Goal: Information Seeking & Learning: Learn about a topic

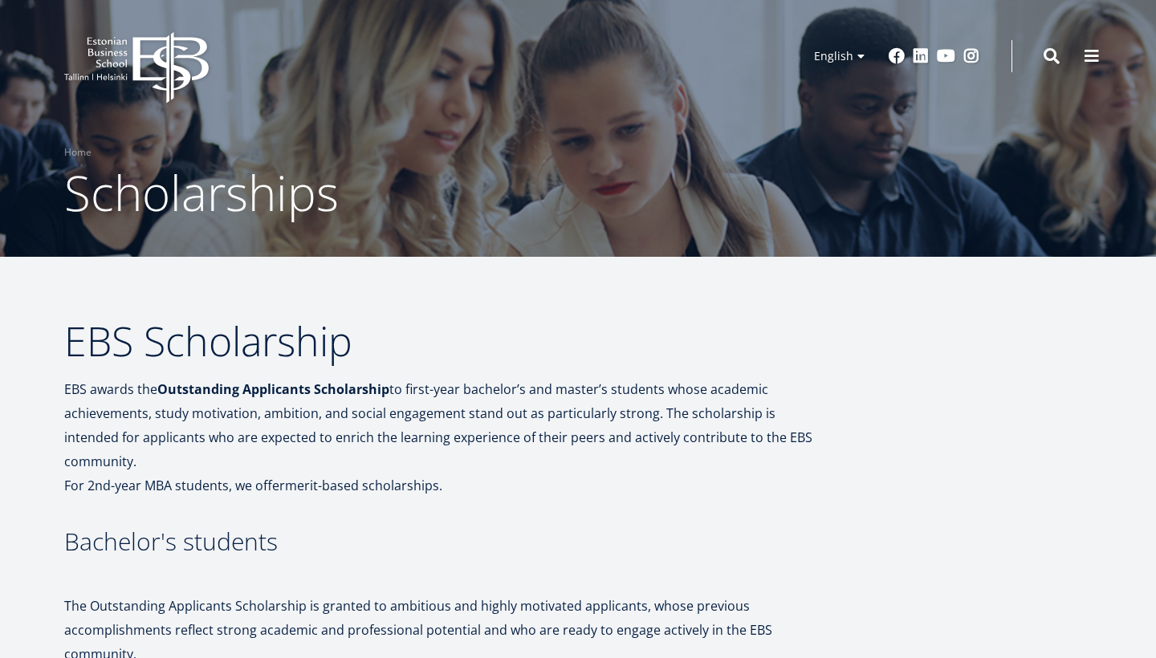
scroll to position [35, 0]
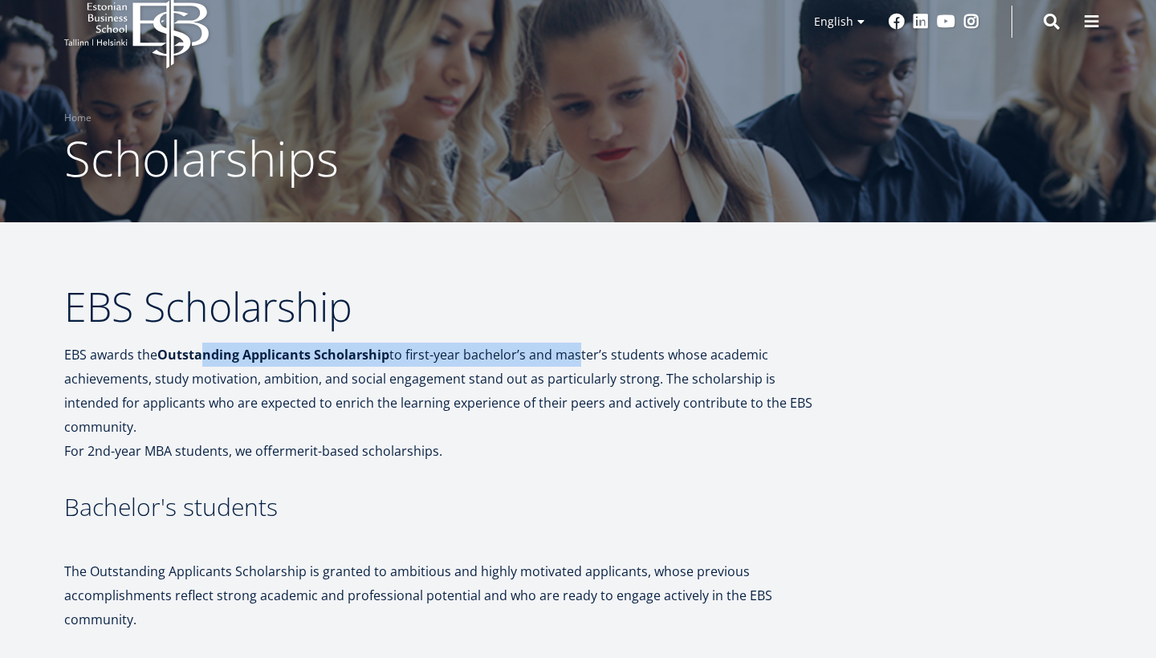
drag, startPoint x: 202, startPoint y: 359, endPoint x: 575, endPoint y: 354, distance: 373.4
click at [575, 354] on p "EBS awards the Outstanding Applicants Scholarship to first-year bachelor’s and …" at bounding box center [445, 403] width 763 height 120
drag, startPoint x: 90, startPoint y: 352, endPoint x: 415, endPoint y: 360, distance: 325.3
click at [415, 362] on p "EBS awards the Outstanding Applicants Scholarship to first-year bachelor’s and …" at bounding box center [445, 403] width 763 height 120
drag, startPoint x: 437, startPoint y: 357, endPoint x: 543, endPoint y: 362, distance: 106.1
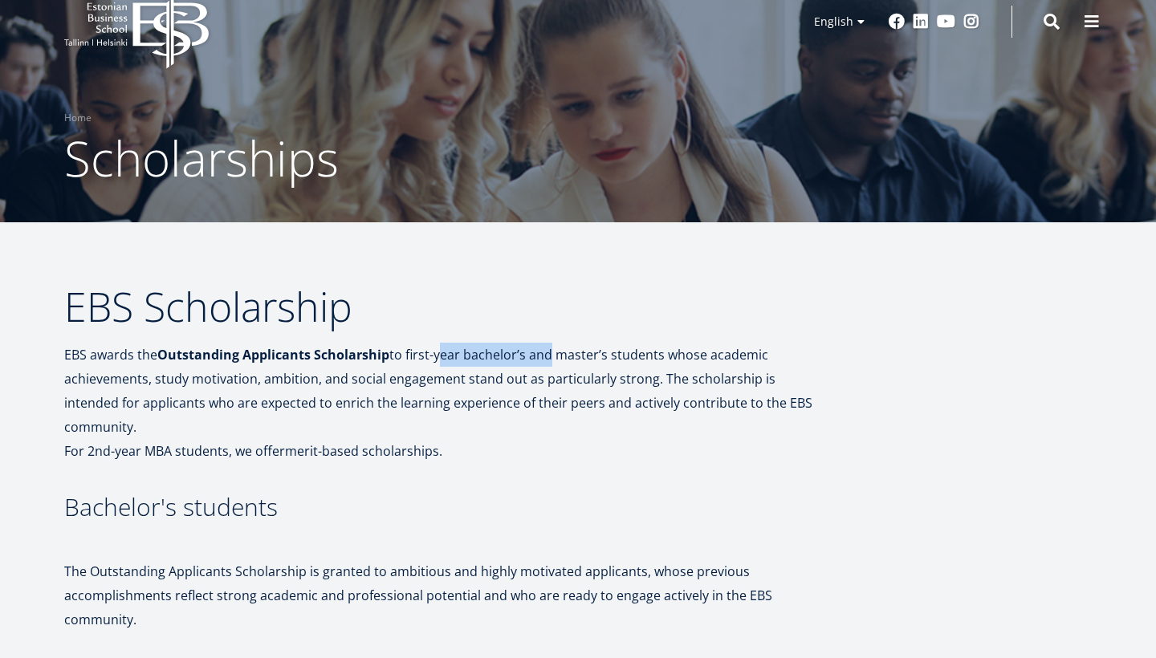
click at [543, 362] on p "EBS awards the Outstanding Applicants Scholarship to first-year bachelor’s and …" at bounding box center [445, 403] width 763 height 120
drag, startPoint x: 552, startPoint y: 361, endPoint x: 677, endPoint y: 361, distance: 125.3
click at [675, 361] on p "EBS awards the Outstanding Applicants Scholarship to first-year bachelor’s and …" at bounding box center [445, 403] width 763 height 120
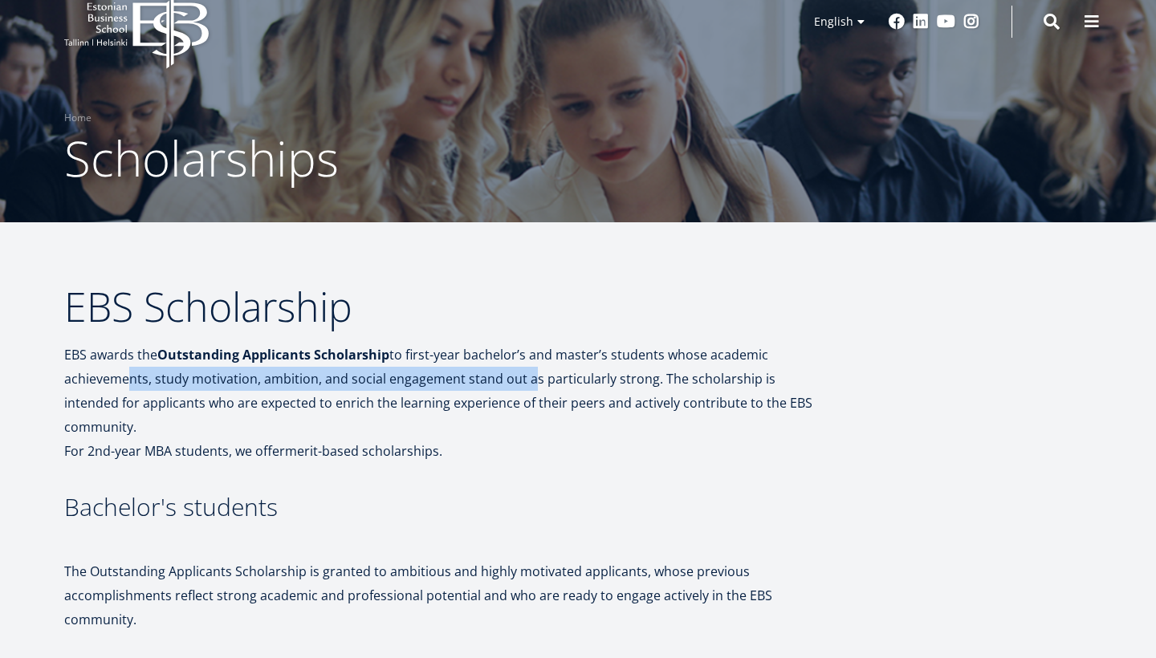
drag, startPoint x: 116, startPoint y: 374, endPoint x: 527, endPoint y: 373, distance: 411.1
click at [526, 377] on p "EBS awards the Outstanding Applicants Scholarship to first-year bachelor’s and …" at bounding box center [445, 403] width 763 height 120
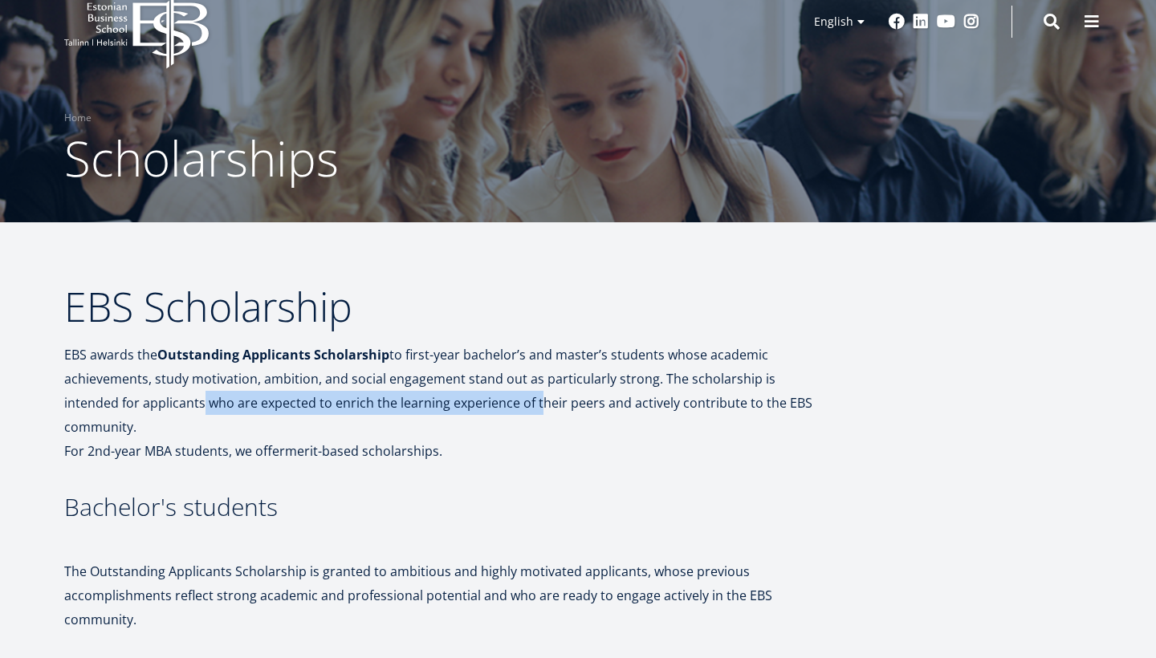
drag, startPoint x: 140, startPoint y: 397, endPoint x: 479, endPoint y: 410, distance: 339.1
click at [478, 410] on p "EBS awards the Outstanding Applicants Scholarship to first-year bachelor’s and …" at bounding box center [445, 403] width 763 height 120
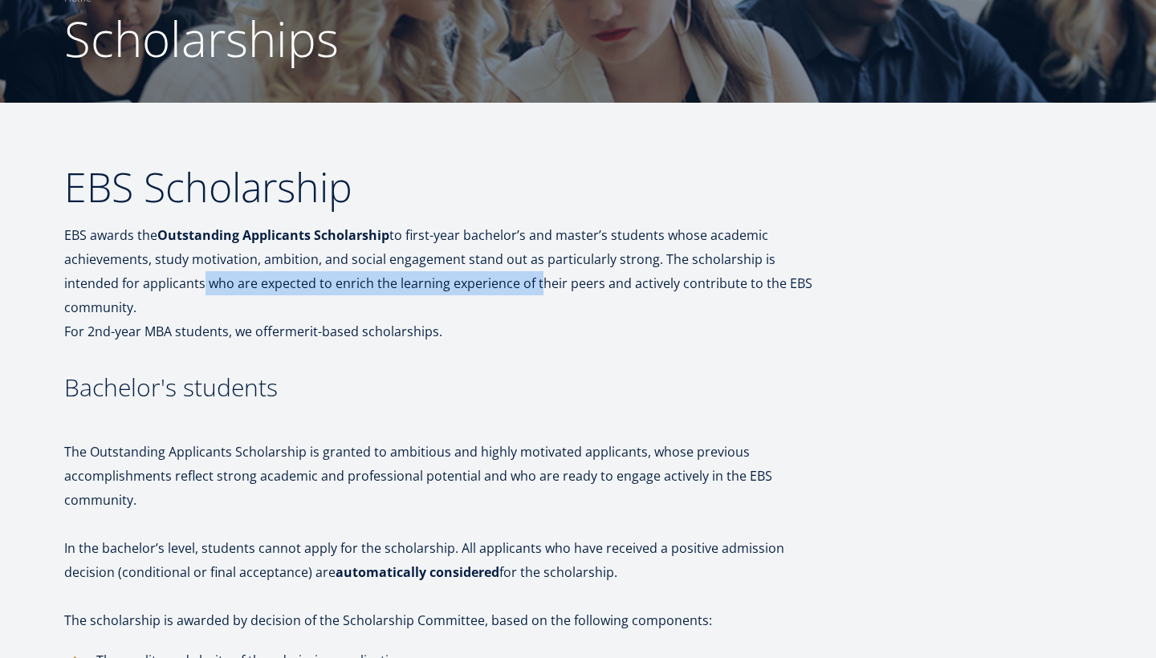
scroll to position [157, 0]
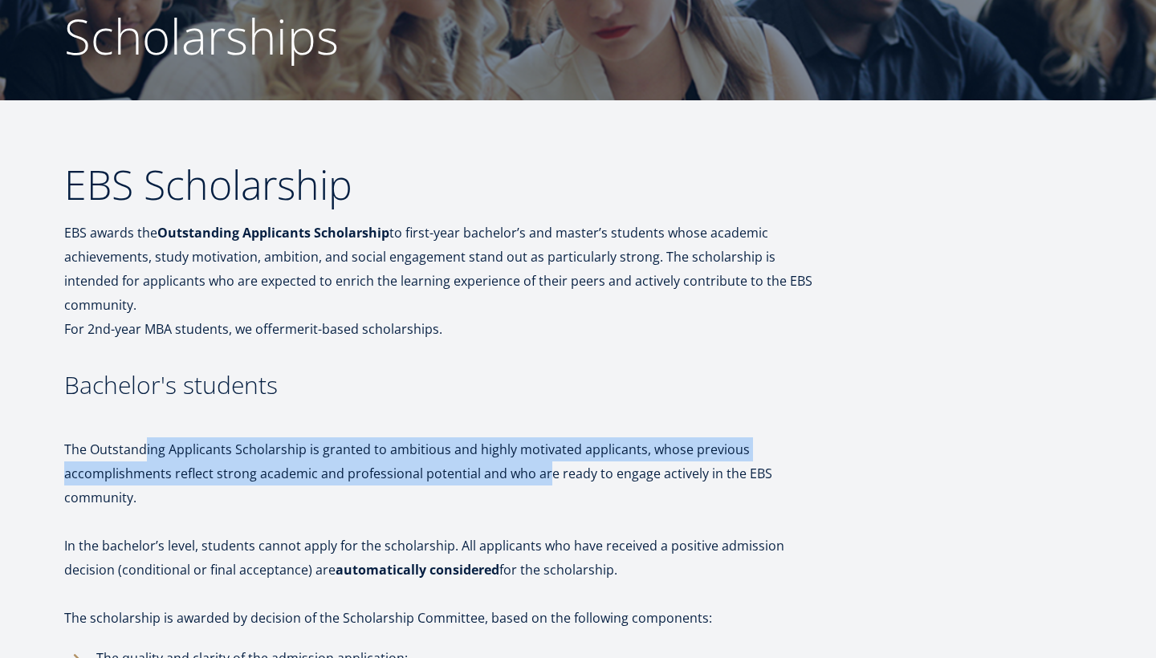
drag, startPoint x: 147, startPoint y: 433, endPoint x: 544, endPoint y: 439, distance: 396.7
click at [544, 439] on p "The Outstanding Applicants Scholarship is granted to ambitious and highly motiv…" at bounding box center [445, 474] width 763 height 72
click at [112, 454] on p "The Outstanding Applicants Scholarship is granted to ambitious and highly motiv…" at bounding box center [445, 474] width 763 height 72
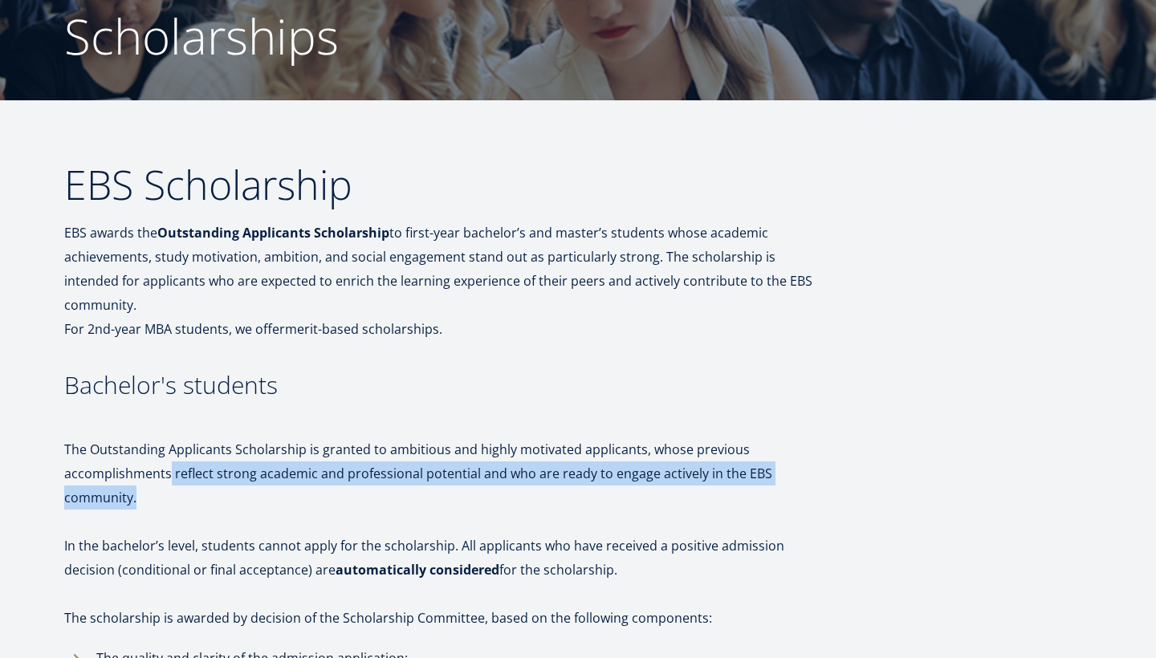
drag, startPoint x: 170, startPoint y: 452, endPoint x: 625, endPoint y: 458, distance: 454.5
click at [625, 458] on p "The Outstanding Applicants Scholarship is granted to ambitious and highly motiv…" at bounding box center [445, 474] width 763 height 72
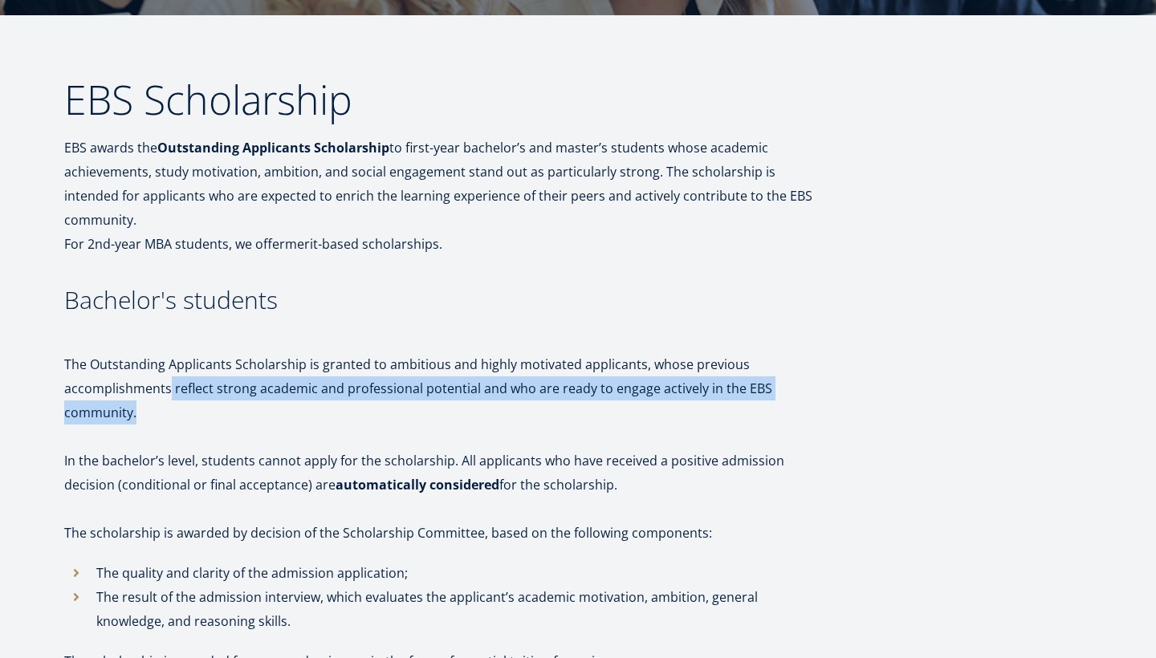
scroll to position [242, 0]
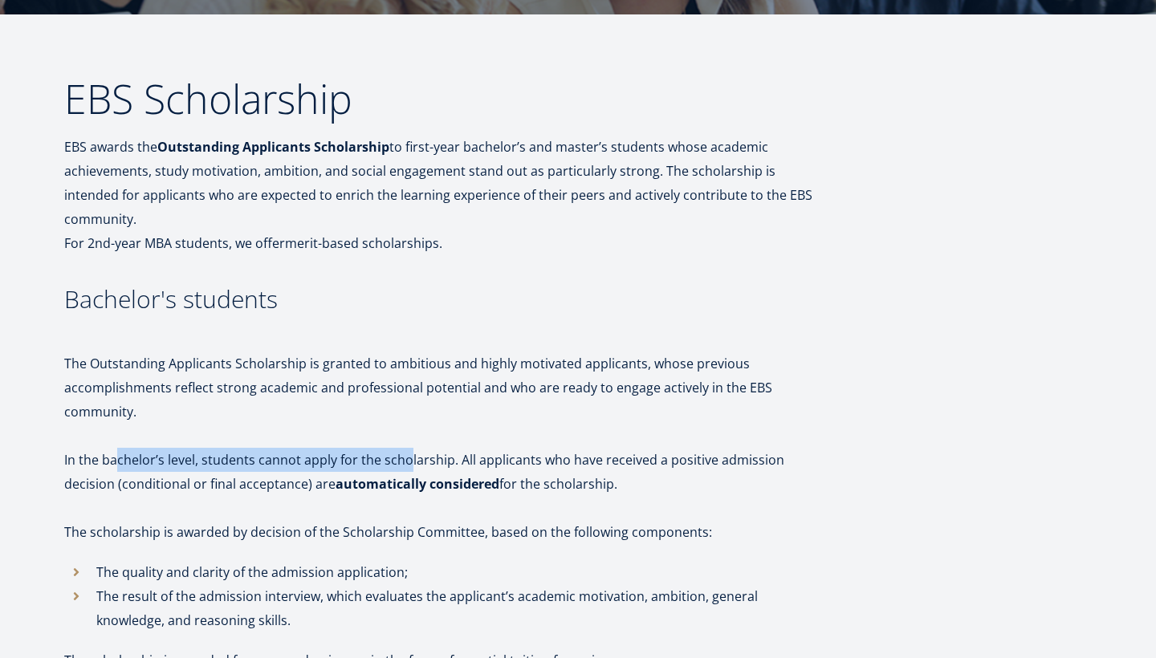
drag, startPoint x: 120, startPoint y: 436, endPoint x: 408, endPoint y: 435, distance: 288.3
click at [408, 448] on p "In the bachelor’s level, students cannot apply for the scholarship. All applica…" at bounding box center [445, 472] width 763 height 48
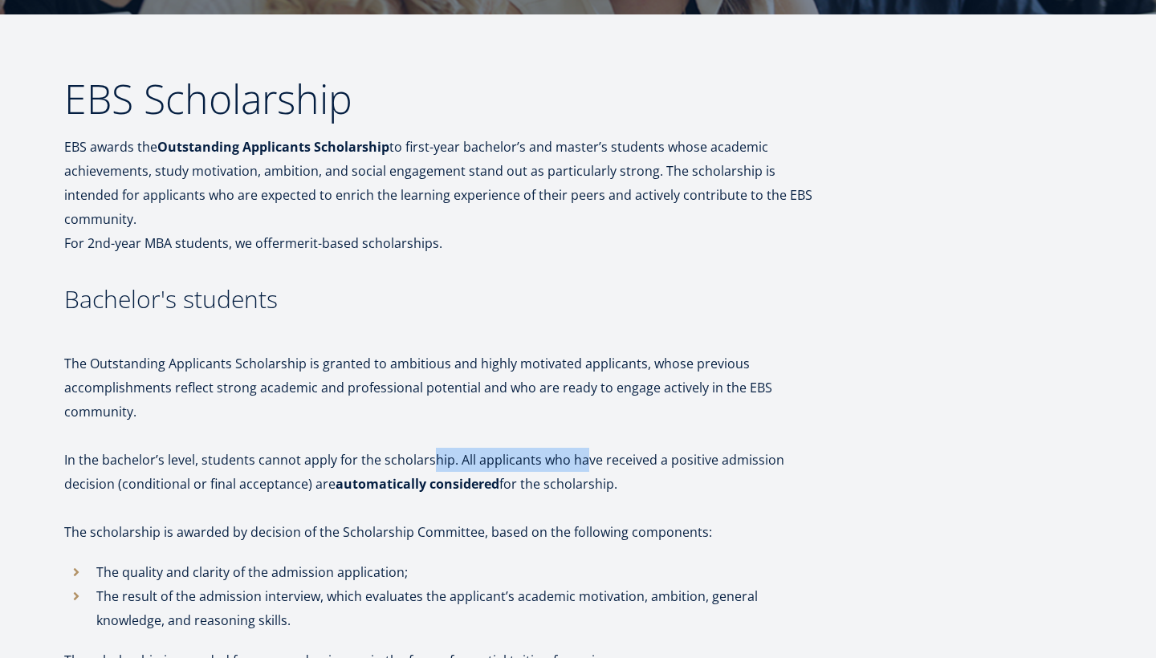
drag, startPoint x: 427, startPoint y: 437, endPoint x: 583, endPoint y: 437, distance: 155.8
click at [583, 448] on p "In the bachelor’s level, students cannot apply for the scholarship. All applica…" at bounding box center [445, 472] width 763 height 48
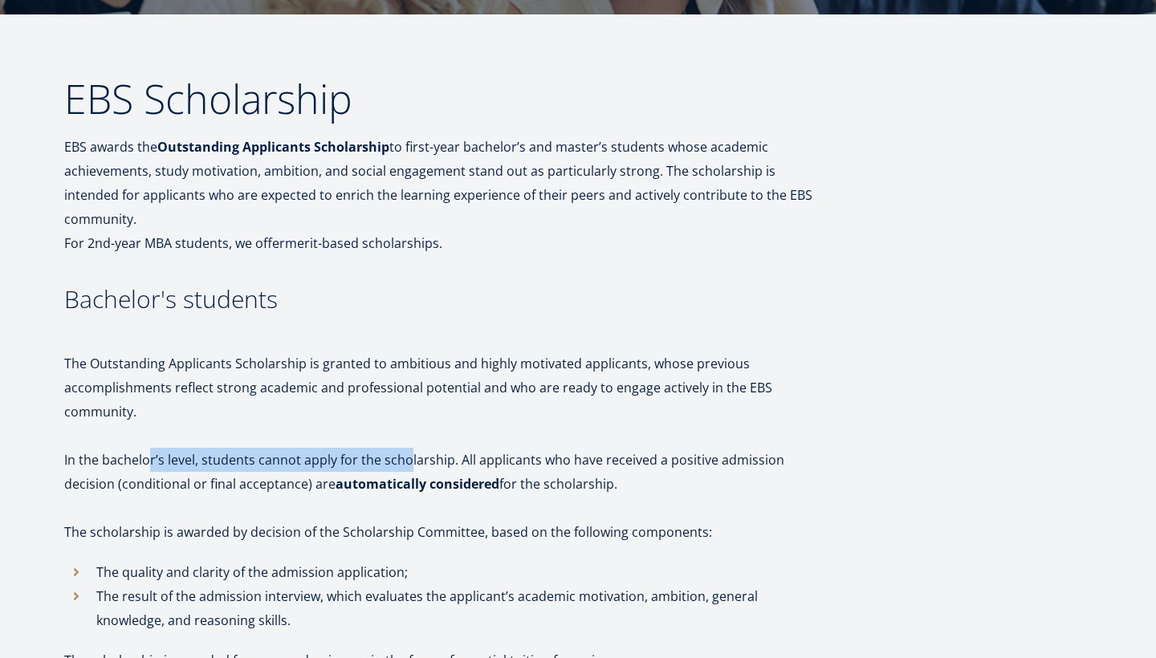
drag, startPoint x: 151, startPoint y: 436, endPoint x: 408, endPoint y: 432, distance: 257.0
click at [408, 448] on p "In the bachelor’s level, students cannot apply for the scholarship. All applica…" at bounding box center [445, 472] width 763 height 48
click at [419, 448] on p "In the bachelor’s level, students cannot apply for the scholarship. All applica…" at bounding box center [445, 472] width 763 height 48
drag, startPoint x: 385, startPoint y: 433, endPoint x: 664, endPoint y: 448, distance: 279.8
click at [664, 448] on p "In the bachelor’s level, students cannot apply for the scholarship. All applica…" at bounding box center [445, 472] width 763 height 48
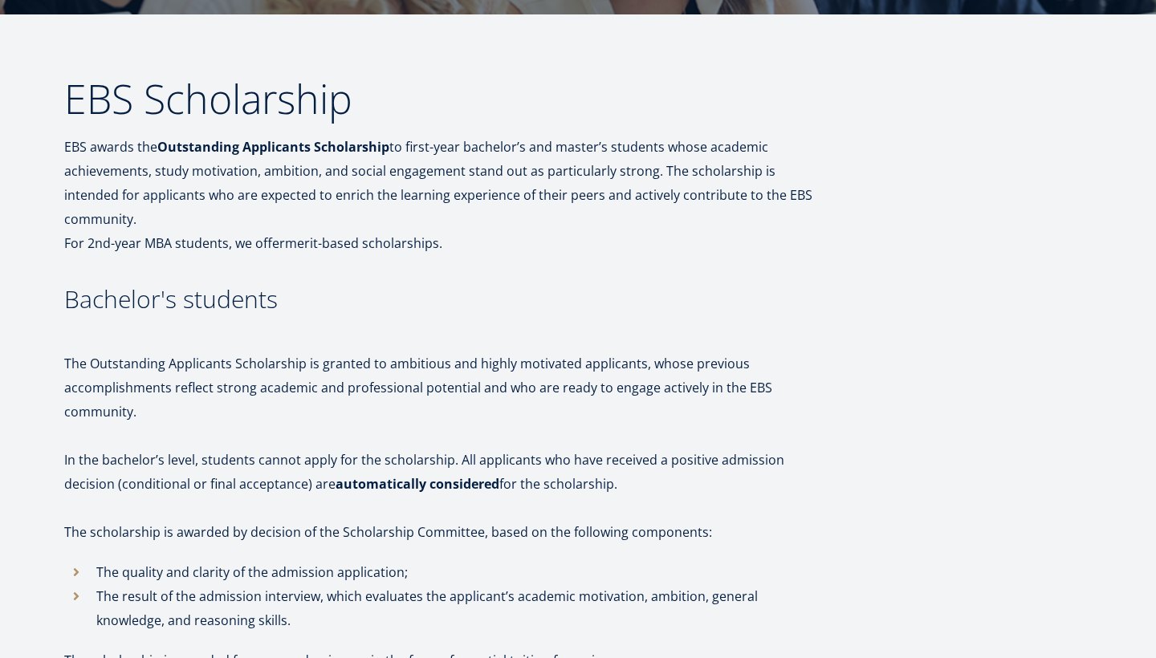
click at [660, 448] on p "In the bachelor’s level, students cannot apply for the scholarship. All applica…" at bounding box center [445, 472] width 763 height 48
drag, startPoint x: 133, startPoint y: 463, endPoint x: 316, endPoint y: 460, distance: 183.1
click at [316, 460] on p "In the bachelor’s level, students cannot apply for the scholarship. All applica…" at bounding box center [445, 472] width 763 height 48
drag, startPoint x: 475, startPoint y: 434, endPoint x: 625, endPoint y: 438, distance: 150.2
click at [625, 448] on p "In the bachelor’s level, students cannot apply for the scholarship. All applica…" at bounding box center [445, 472] width 763 height 48
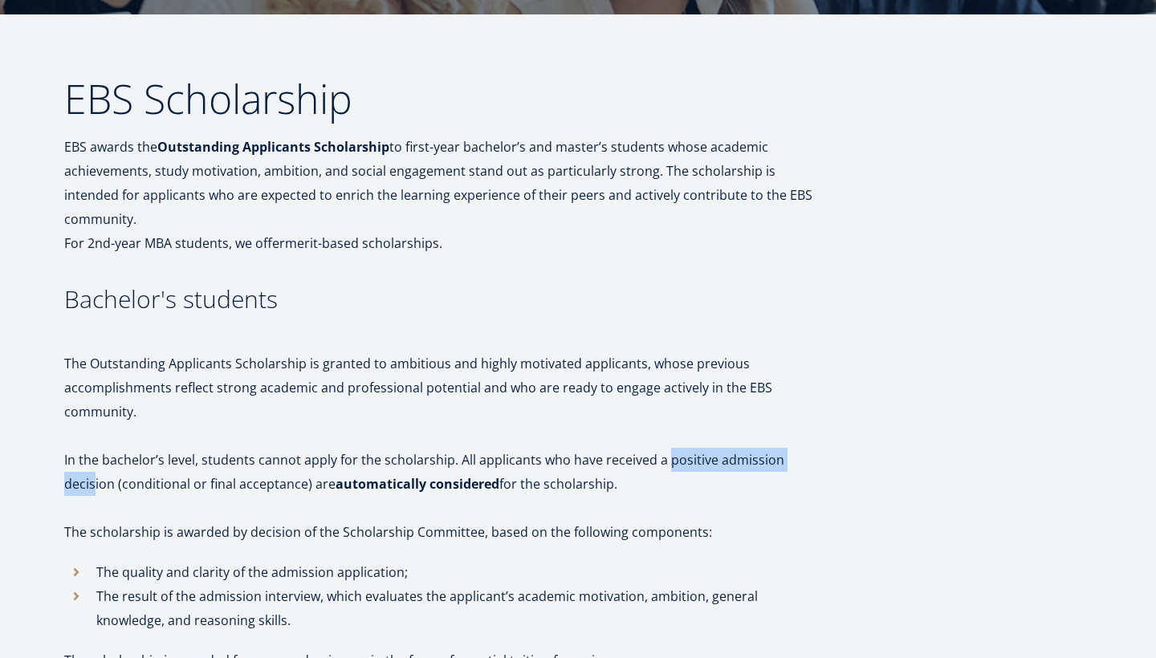
drag, startPoint x: 664, startPoint y: 440, endPoint x: 817, endPoint y: 440, distance: 152.6
click at [817, 448] on p "In the bachelor’s level, students cannot apply for the scholarship. All applica…" at bounding box center [445, 472] width 763 height 48
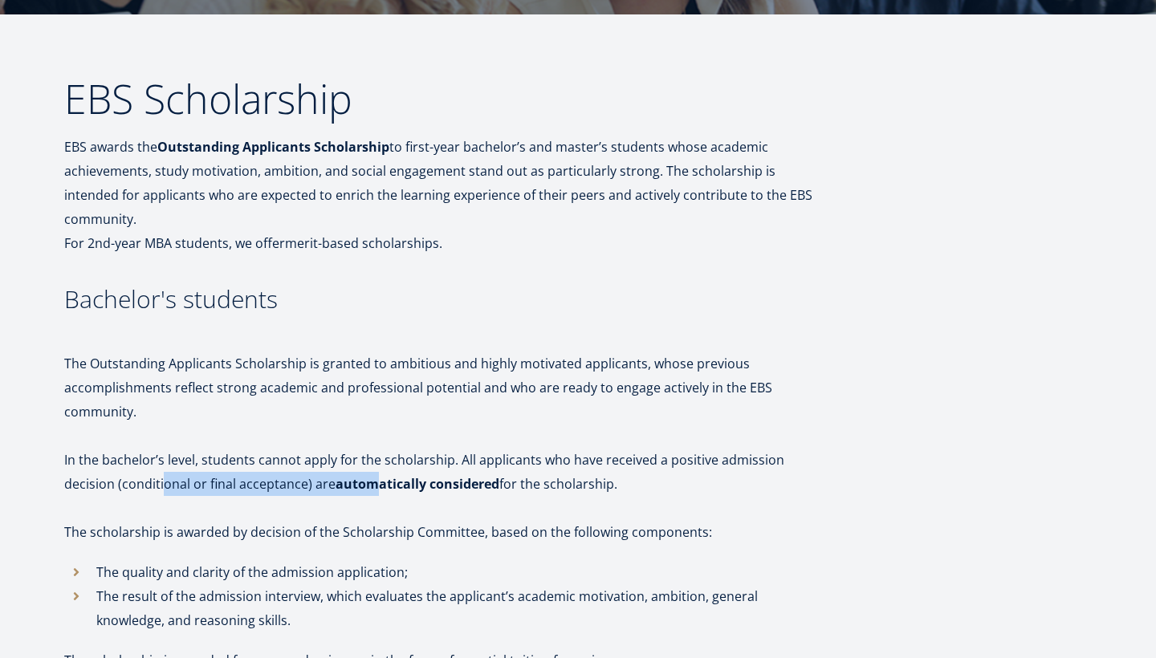
drag, startPoint x: 108, startPoint y: 463, endPoint x: 321, endPoint y: 463, distance: 212.8
click at [321, 463] on p "In the bachelor’s level, students cannot apply for the scholarship. All applica…" at bounding box center [445, 472] width 763 height 48
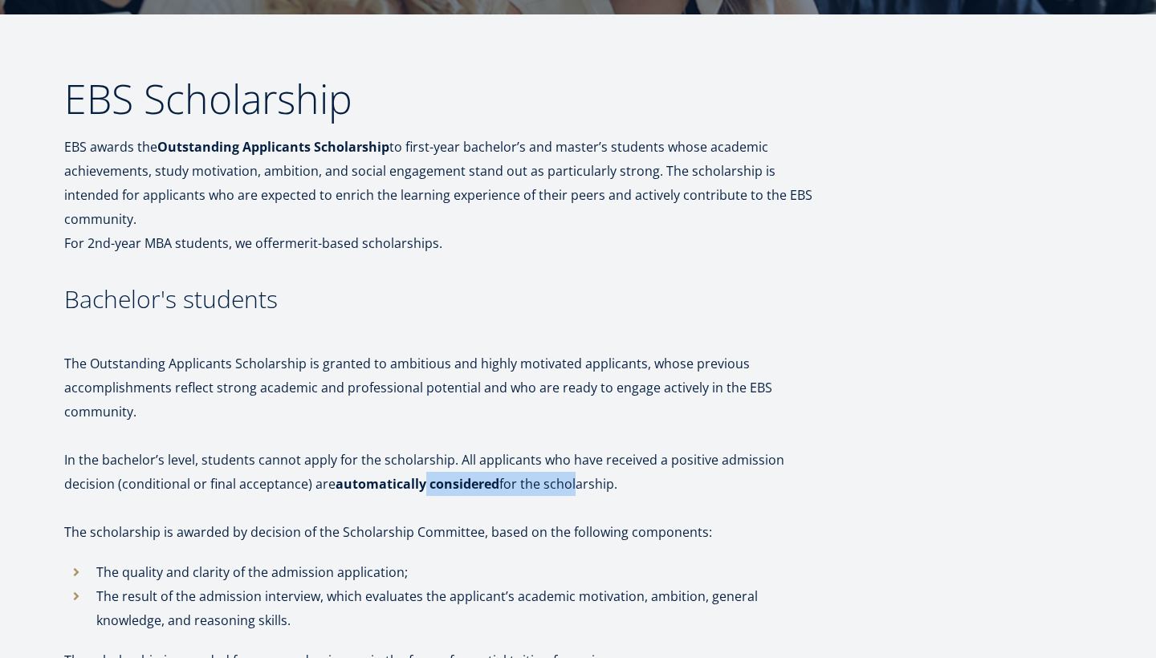
drag, startPoint x: 368, startPoint y: 466, endPoint x: 520, endPoint y: 467, distance: 152.6
click at [520, 467] on p "In the bachelor’s level, students cannot apply for the scholarship. All applica…" at bounding box center [445, 472] width 763 height 48
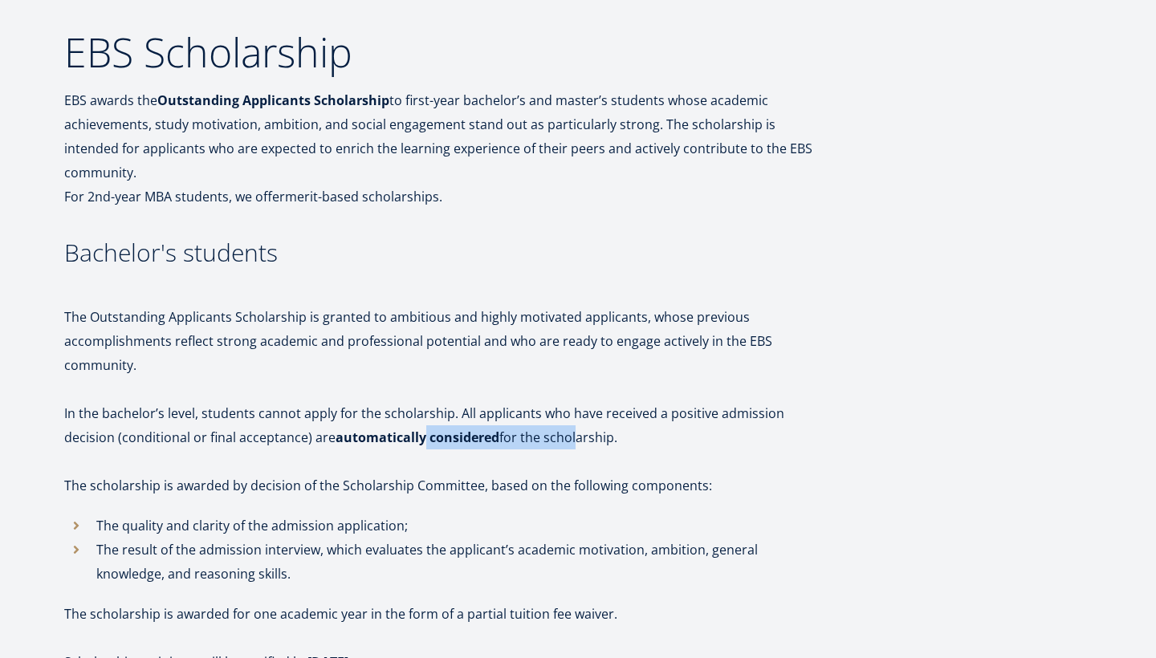
scroll to position [310, 0]
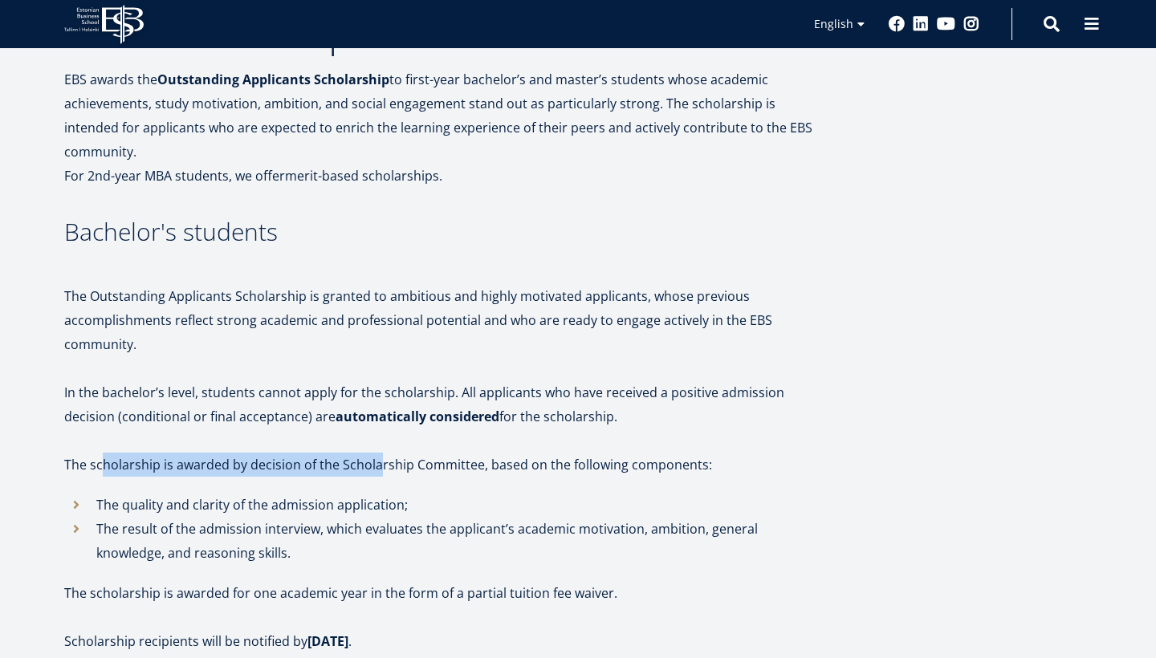
drag, startPoint x: 100, startPoint y: 442, endPoint x: 377, endPoint y: 438, distance: 277.0
click at [377, 453] on p "The scholarship is awarded by decision of the Scholarship Committee, based on t…" at bounding box center [445, 465] width 763 height 24
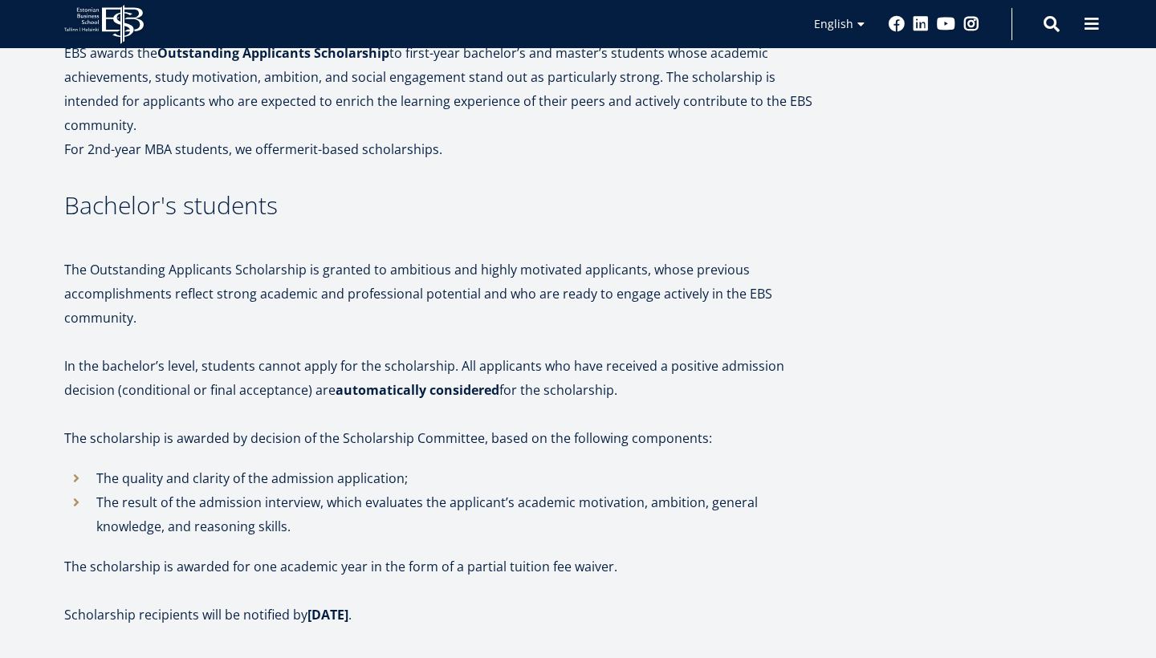
click at [442, 467] on p "The quality and clarity of the admission application;" at bounding box center [461, 479] width 731 height 24
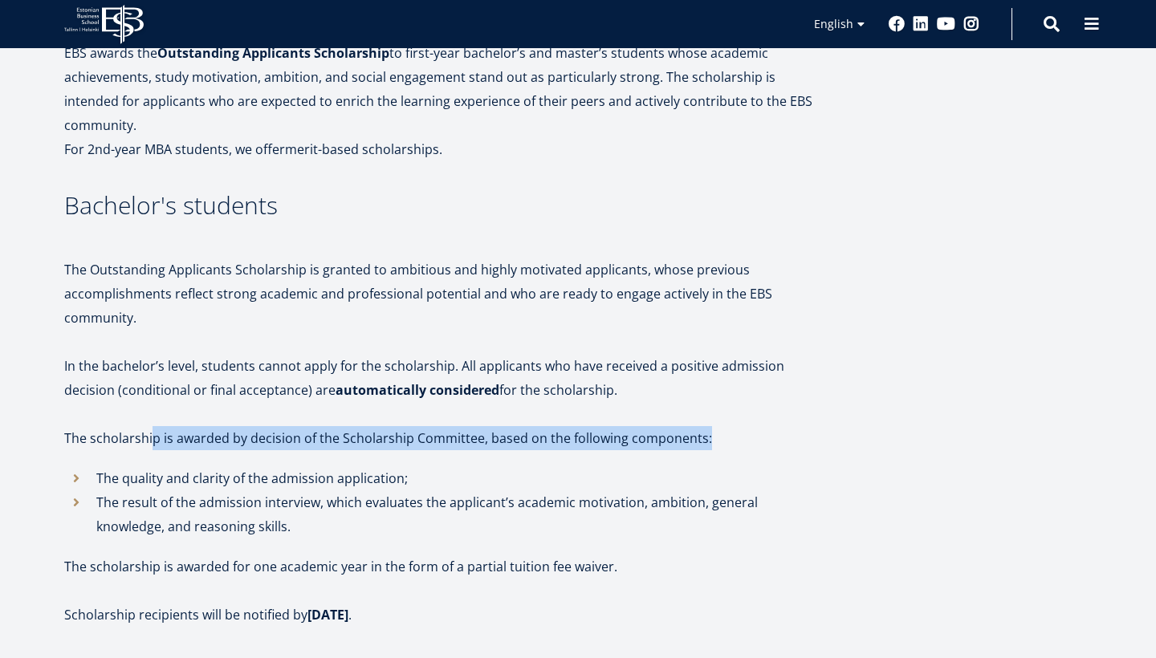
drag, startPoint x: 153, startPoint y: 416, endPoint x: 566, endPoint y: 423, distance: 412.8
click at [566, 426] on p "The scholarship is awarded by decision of the Scholarship Committee, based on t…" at bounding box center [445, 438] width 763 height 24
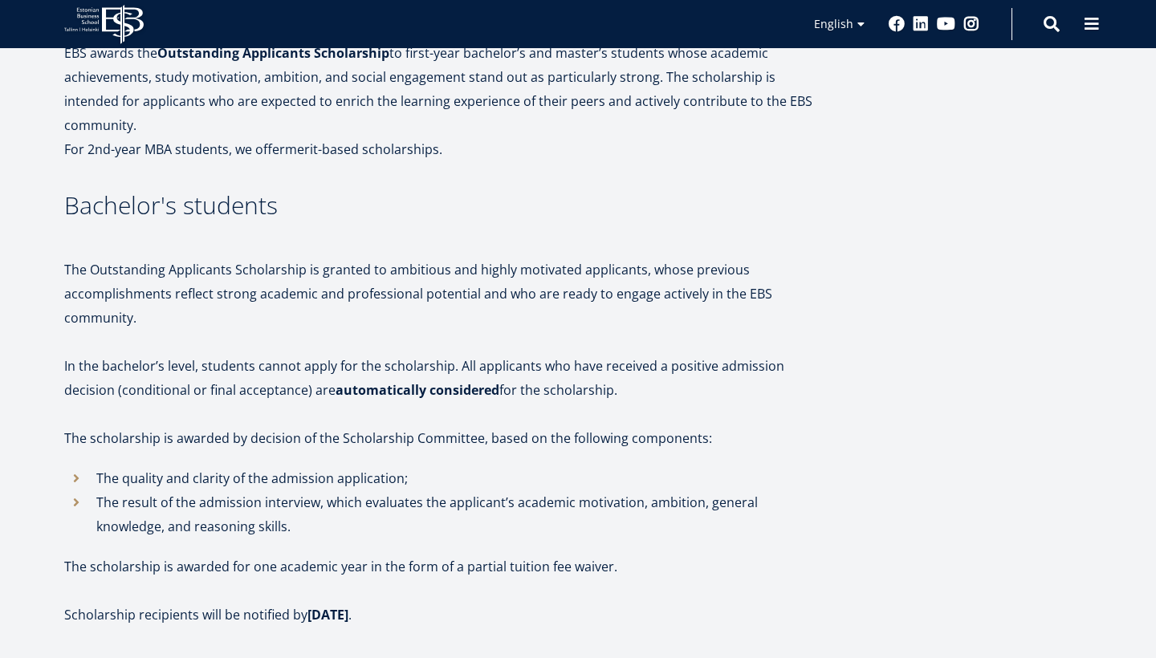
click at [371, 467] on p "The quality and clarity of the admission application;" at bounding box center [461, 479] width 731 height 24
drag, startPoint x: 91, startPoint y: 467, endPoint x: 331, endPoint y: 467, distance: 240.1
click at [331, 491] on li "The result of the admission interview, which evaluates the applicant’s academic…" at bounding box center [445, 515] width 763 height 48
drag, startPoint x: 362, startPoint y: 476, endPoint x: 639, endPoint y: 485, distance: 277.2
click at [639, 491] on p "The result of the admission interview, which evaluates the applicant’s academic…" at bounding box center [461, 515] width 731 height 48
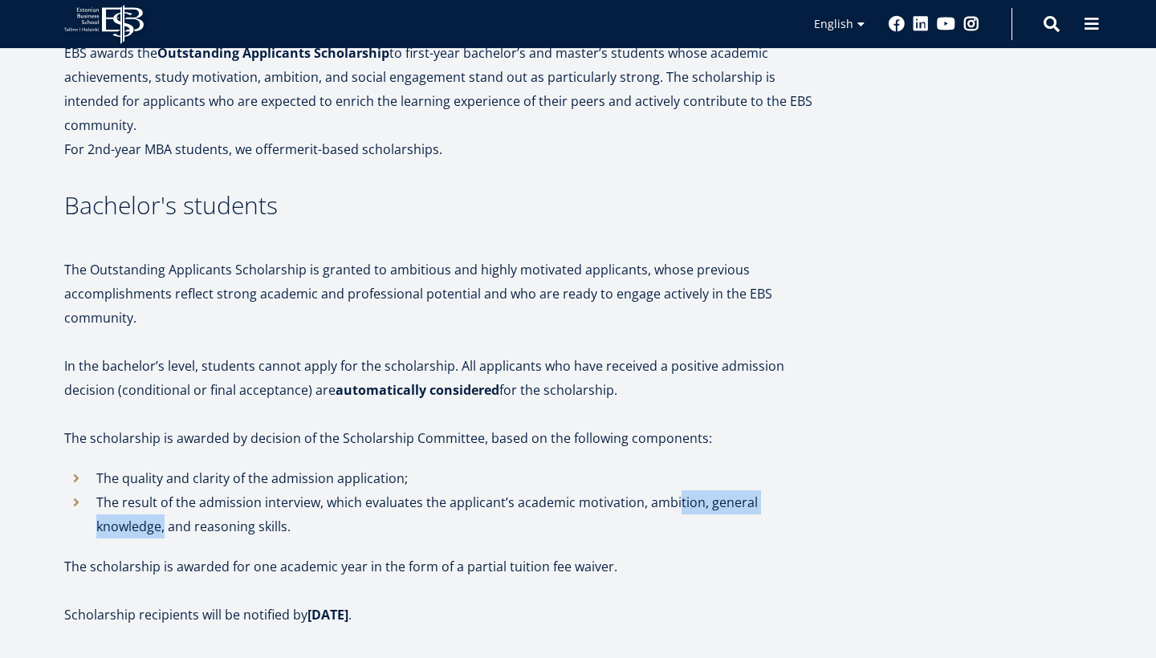
drag, startPoint x: 674, startPoint y: 475, endPoint x: 825, endPoint y: 477, distance: 151.8
click at [825, 491] on p "The result of the admission interview, which evaluates the applicant’s academic…" at bounding box center [461, 515] width 731 height 48
drag, startPoint x: 149, startPoint y: 504, endPoint x: 259, endPoint y: 504, distance: 109.2
click at [259, 504] on p "The result of the admission interview, which evaluates the applicant’s academic…" at bounding box center [461, 515] width 731 height 48
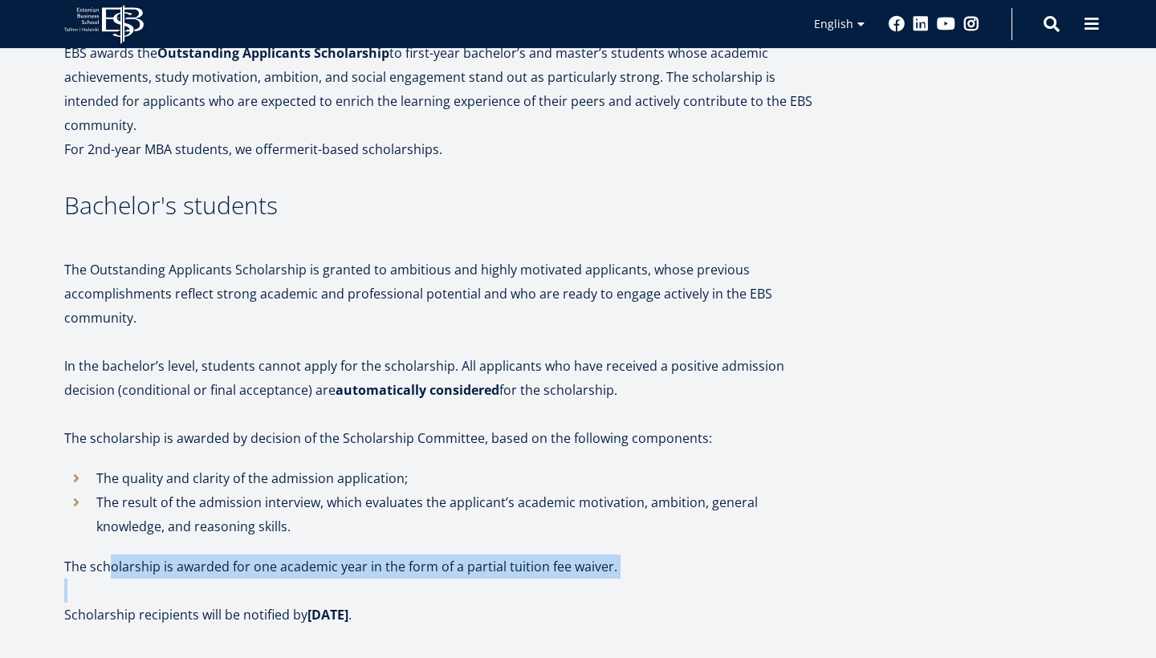
drag, startPoint x: 107, startPoint y: 532, endPoint x: 354, endPoint y: 558, distance: 248.6
click at [410, 579] on p at bounding box center [445, 591] width 763 height 24
drag, startPoint x: 181, startPoint y: 544, endPoint x: 402, endPoint y: 544, distance: 220.8
click at [401, 555] on p "The scholarship is awarded for one academic year in the form of a partial tuiti…" at bounding box center [445, 567] width 763 height 24
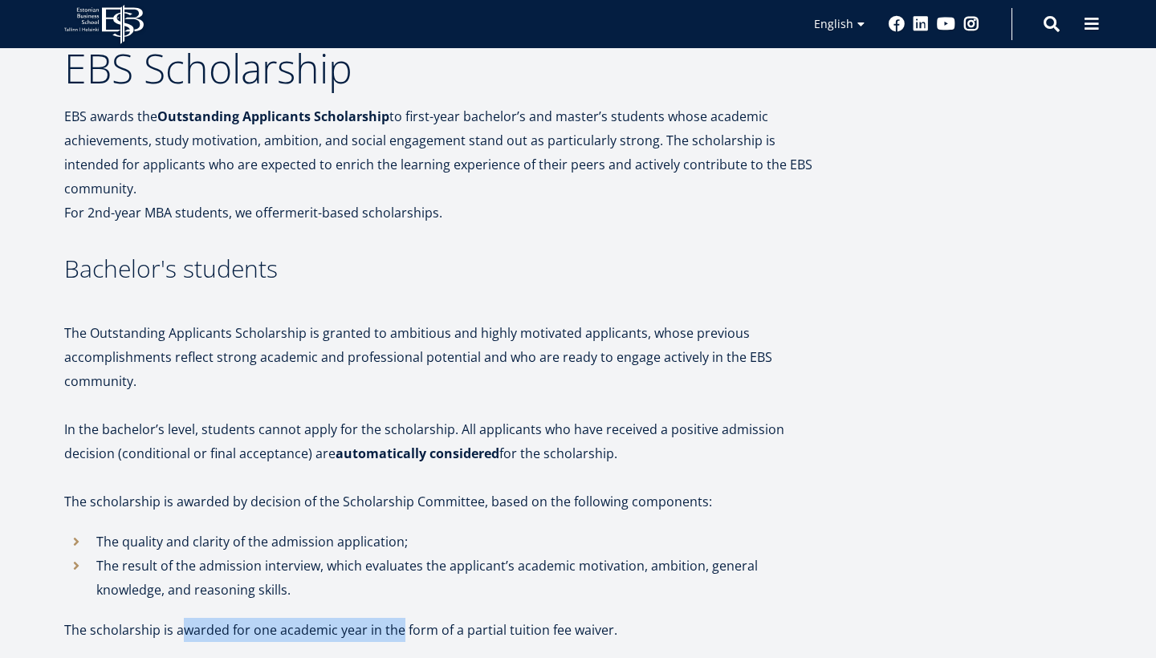
scroll to position [276, 0]
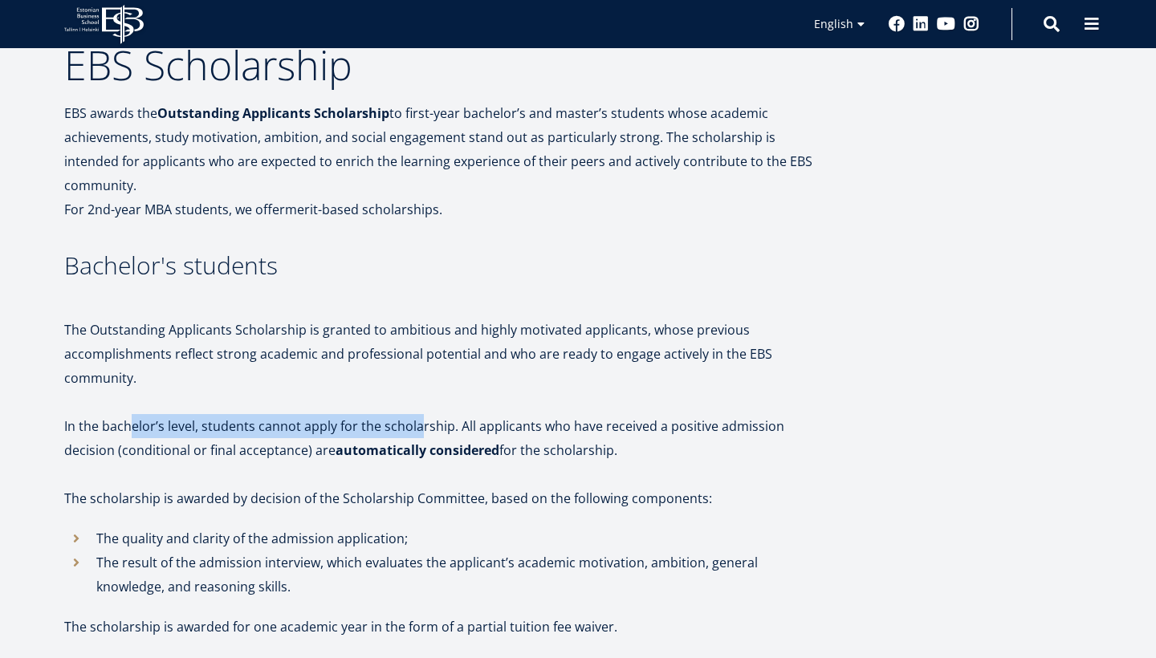
drag, startPoint x: 134, startPoint y: 402, endPoint x: 421, endPoint y: 402, distance: 286.7
click at [422, 414] on p "In the bachelor’s level, students cannot apply for the scholarship. All applica…" at bounding box center [445, 438] width 763 height 48
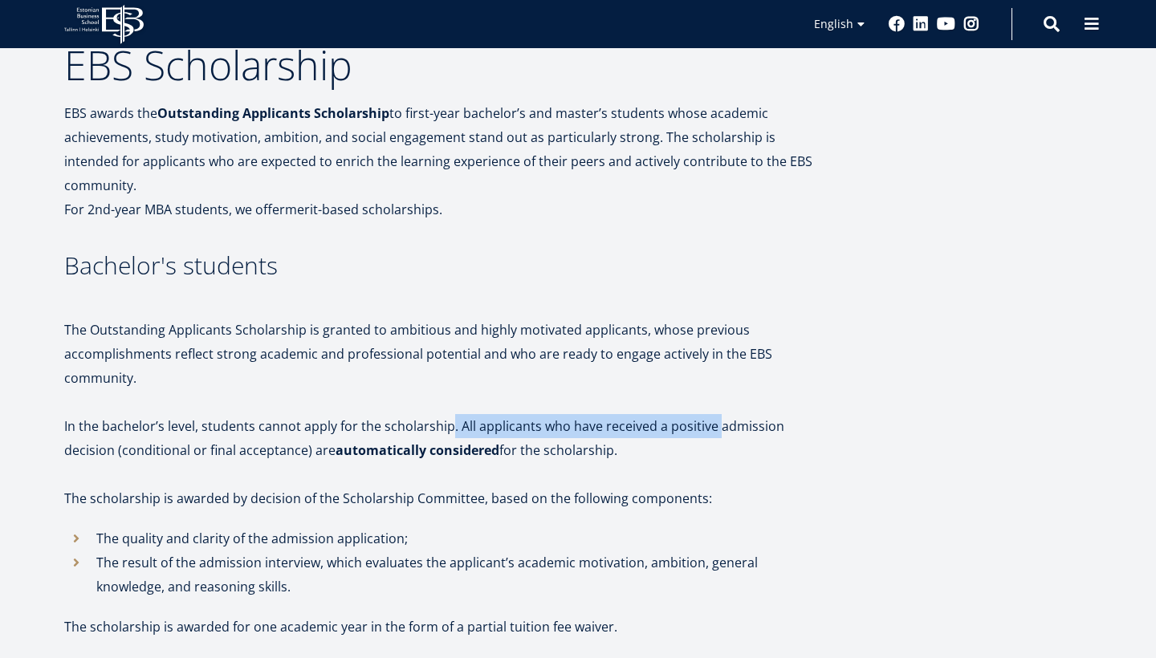
drag, startPoint x: 449, startPoint y: 400, endPoint x: 713, endPoint y: 405, distance: 264.2
click at [712, 414] on p "In the bachelor’s level, students cannot apply for the scholarship. All applica…" at bounding box center [445, 438] width 763 height 48
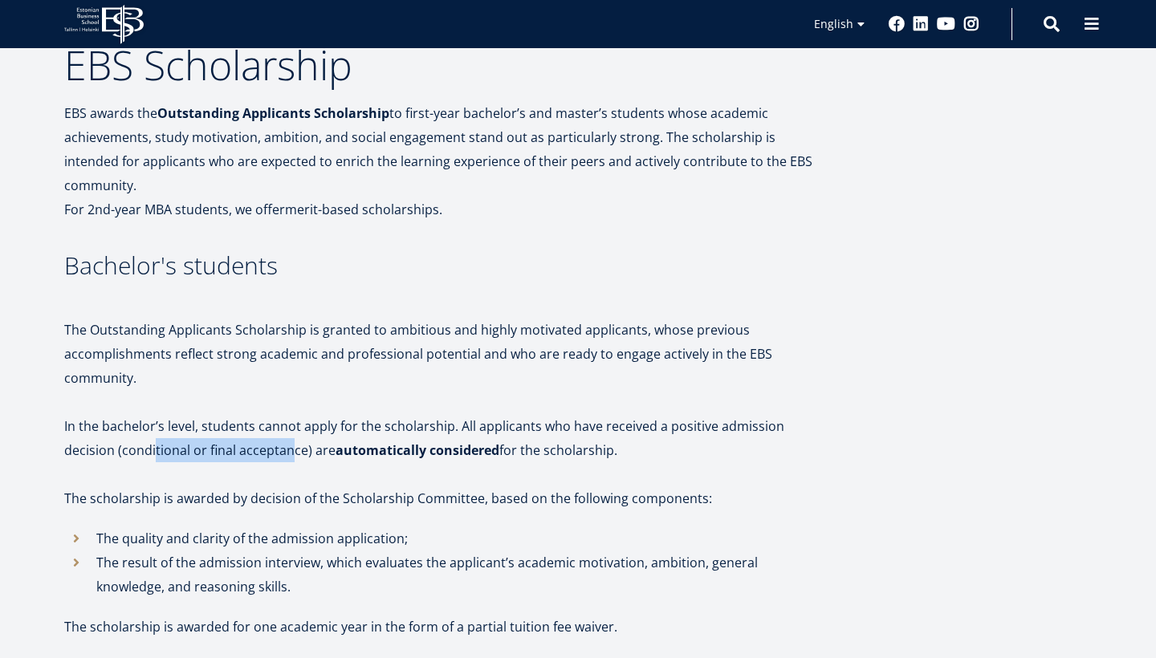
drag, startPoint x: 101, startPoint y: 427, endPoint x: 238, endPoint y: 429, distance: 136.5
click at [238, 429] on p "In the bachelor’s level, students cannot apply for the scholarship. All applica…" at bounding box center [445, 438] width 763 height 48
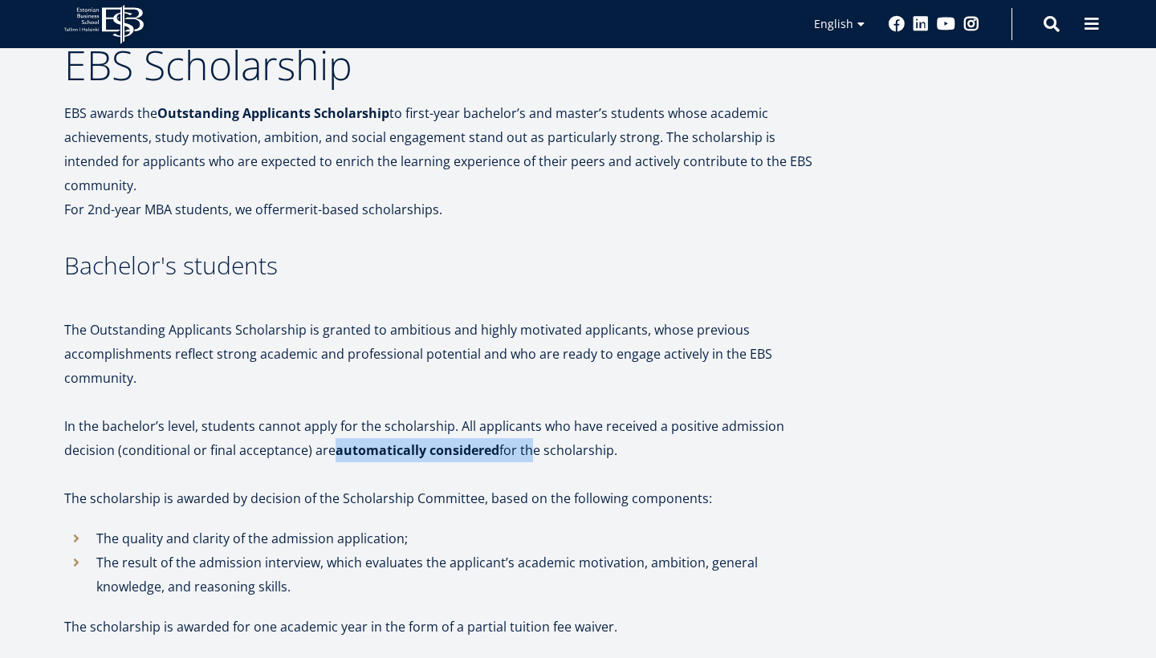
drag, startPoint x: 275, startPoint y: 429, endPoint x: 473, endPoint y: 425, distance: 197.6
click at [473, 425] on p "In the bachelor’s level, students cannot apply for the scholarship. All applica…" at bounding box center [445, 438] width 763 height 48
drag, startPoint x: 491, startPoint y: 424, endPoint x: 552, endPoint y: 424, distance: 60.2
click at [552, 424] on p "In the bachelor’s level, students cannot apply for the scholarship. All applica…" at bounding box center [445, 438] width 763 height 48
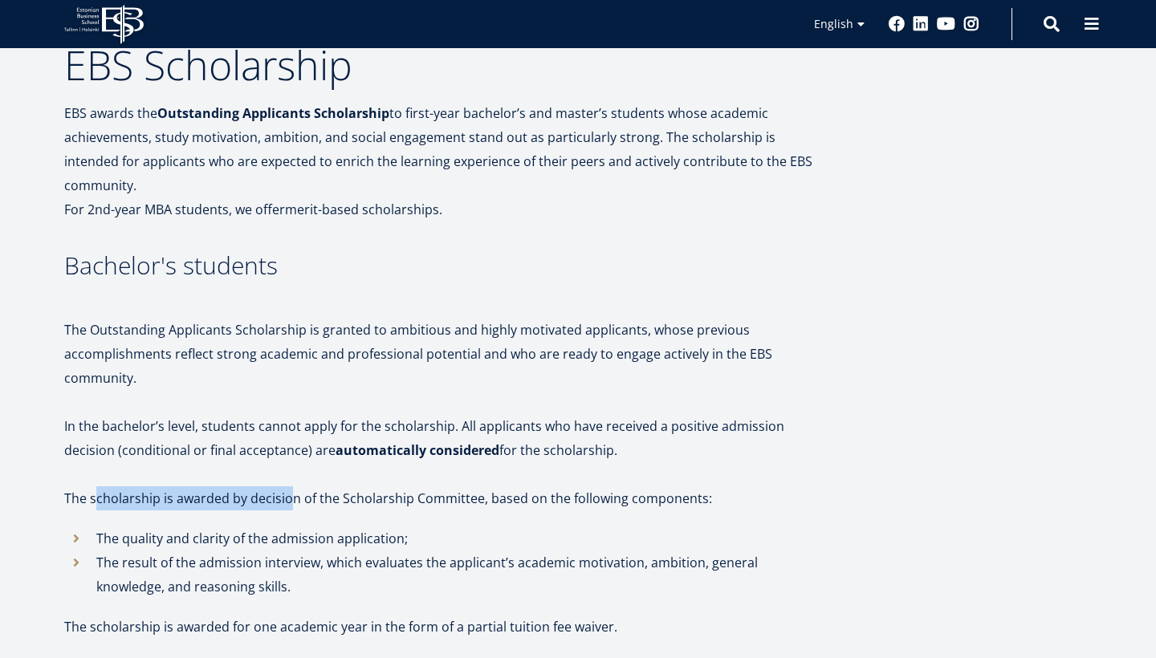
drag, startPoint x: 96, startPoint y: 473, endPoint x: 292, endPoint y: 470, distance: 195.9
click at [292, 487] on p "The scholarship is awarded by decision of the Scholarship Committee, based on t…" at bounding box center [445, 499] width 763 height 24
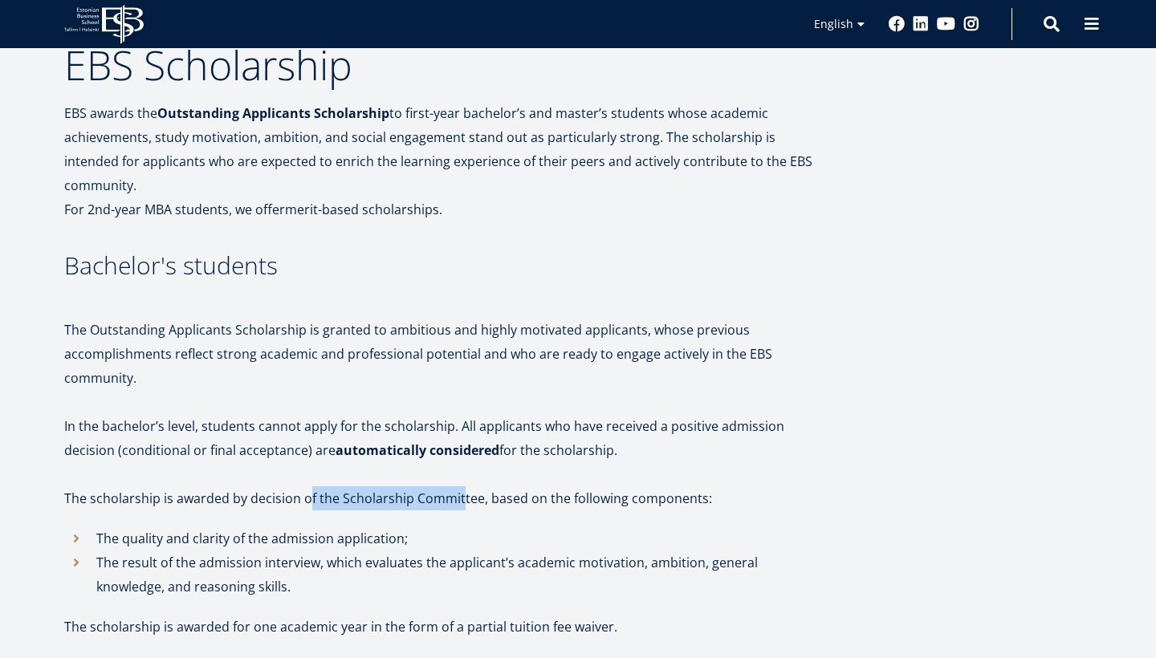
drag, startPoint x: 305, startPoint y: 474, endPoint x: 461, endPoint y: 473, distance: 155.8
click at [461, 487] on p "The scholarship is awarded by decision of the Scholarship Committee, based on t…" at bounding box center [445, 499] width 763 height 24
drag, startPoint x: 480, startPoint y: 475, endPoint x: 619, endPoint y: 479, distance: 138.9
click at [619, 487] on p "The scholarship is awarded by decision of the Scholarship Committee, based on t…" at bounding box center [445, 499] width 763 height 24
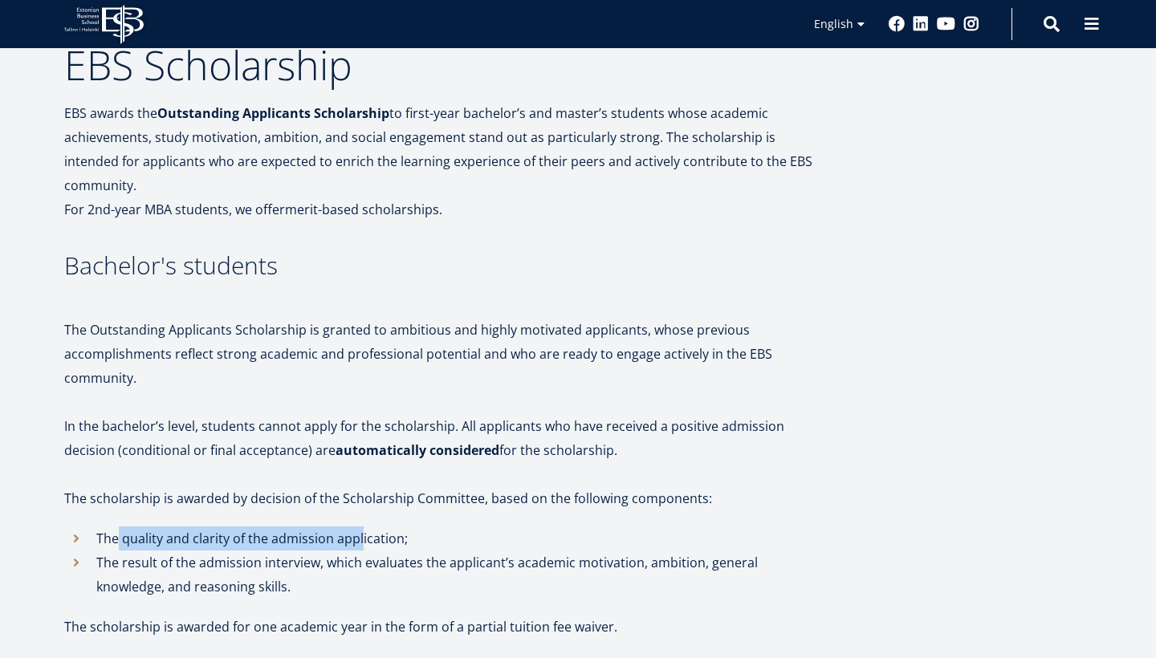
drag, startPoint x: 120, startPoint y: 516, endPoint x: 360, endPoint y: 515, distance: 239.3
click at [361, 527] on p "The quality and clarity of the admission application;" at bounding box center [461, 539] width 731 height 24
drag, startPoint x: 371, startPoint y: 515, endPoint x: 401, endPoint y: 515, distance: 30.5
click at [401, 527] on p "The quality and clarity of the admission application;" at bounding box center [461, 539] width 731 height 24
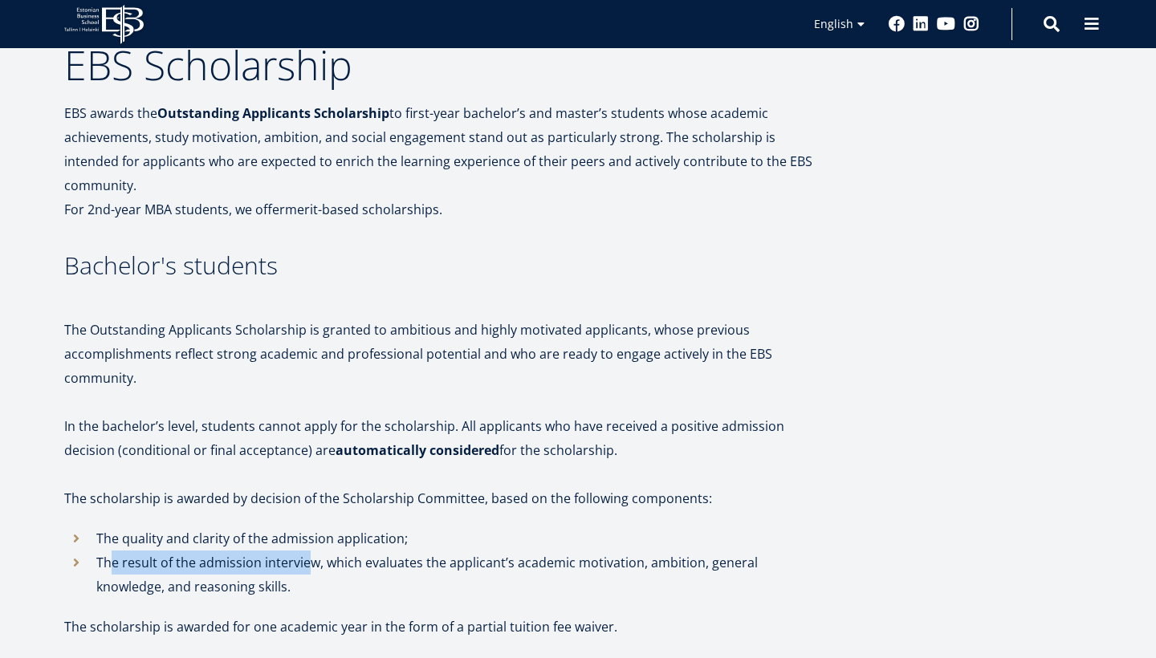
drag, startPoint x: 114, startPoint y: 541, endPoint x: 311, endPoint y: 545, distance: 196.8
click at [311, 551] on p "The result of the admission interview, which evaluates the applicant’s academic…" at bounding box center [461, 575] width 731 height 48
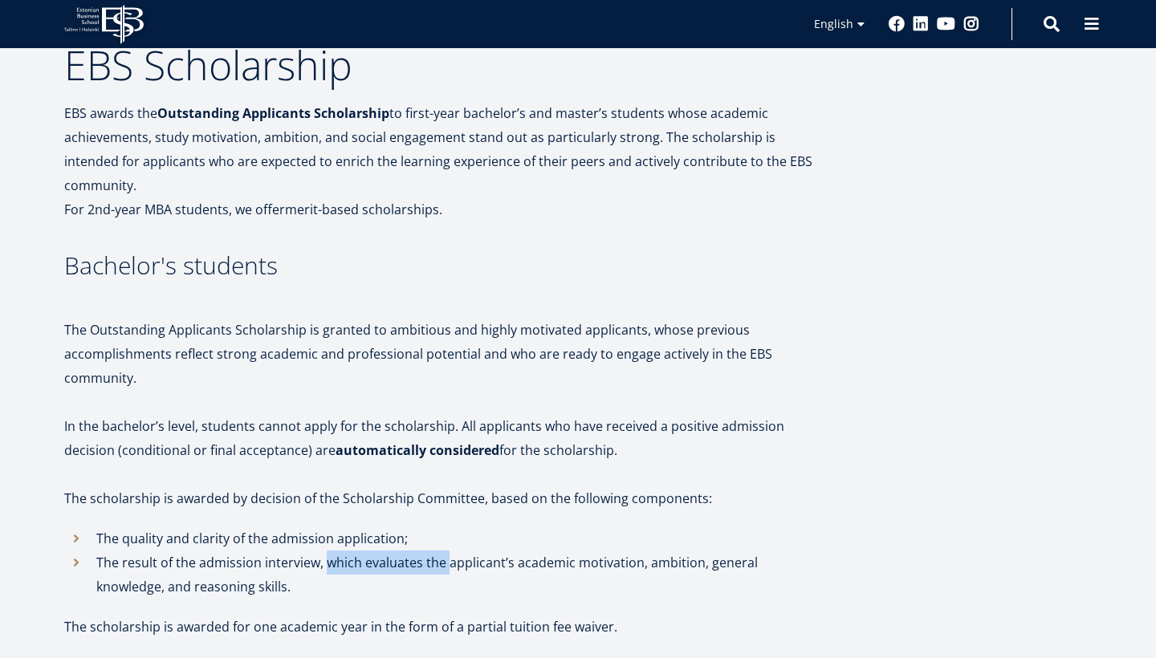
drag, startPoint x: 328, startPoint y: 540, endPoint x: 448, endPoint y: 540, distance: 119.6
click at [448, 551] on p "The result of the admission interview, which evaluates the applicant’s academic…" at bounding box center [461, 575] width 731 height 48
drag, startPoint x: 476, startPoint y: 540, endPoint x: 595, endPoint y: 541, distance: 118.8
click at [595, 551] on p "The result of the admission interview, which evaluates the applicant’s academic…" at bounding box center [461, 575] width 731 height 48
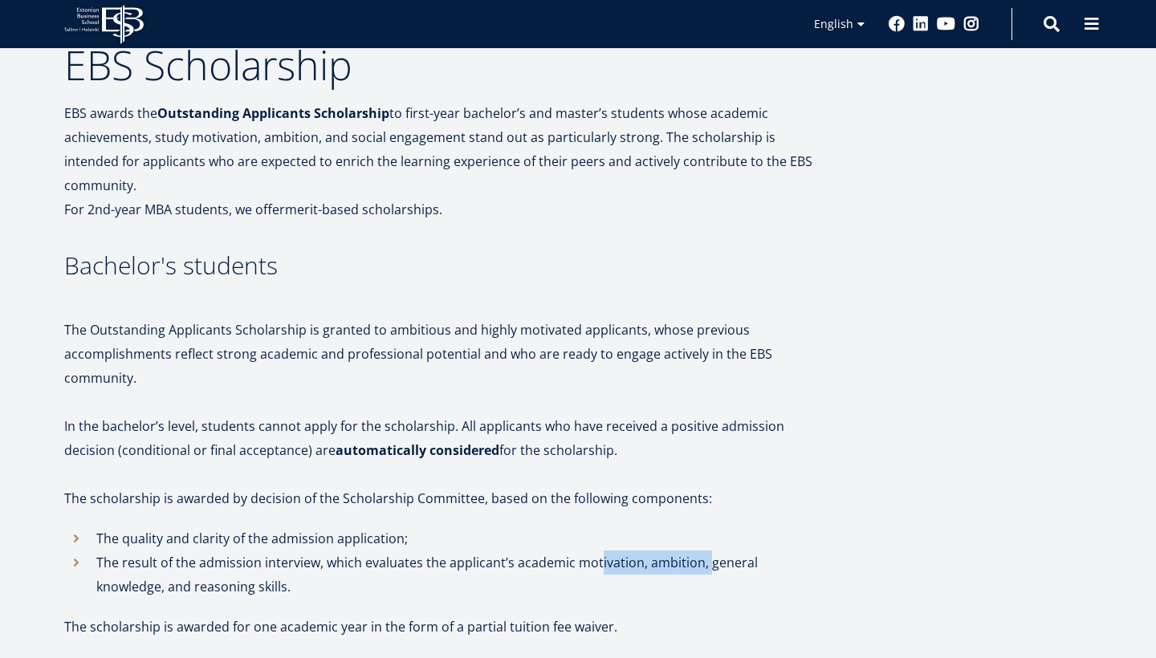
drag, startPoint x: 595, startPoint y: 541, endPoint x: 721, endPoint y: 541, distance: 126.1
click at [717, 551] on p "The result of the admission interview, which evaluates the applicant’s academic…" at bounding box center [461, 575] width 731 height 48
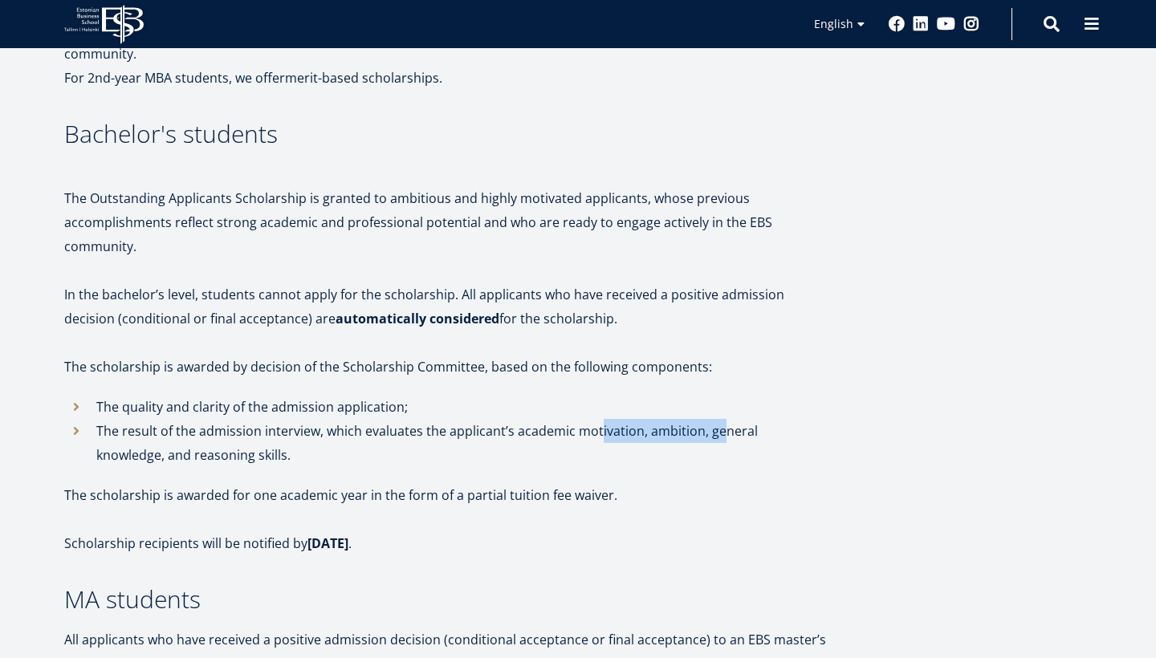
scroll to position [412, 0]
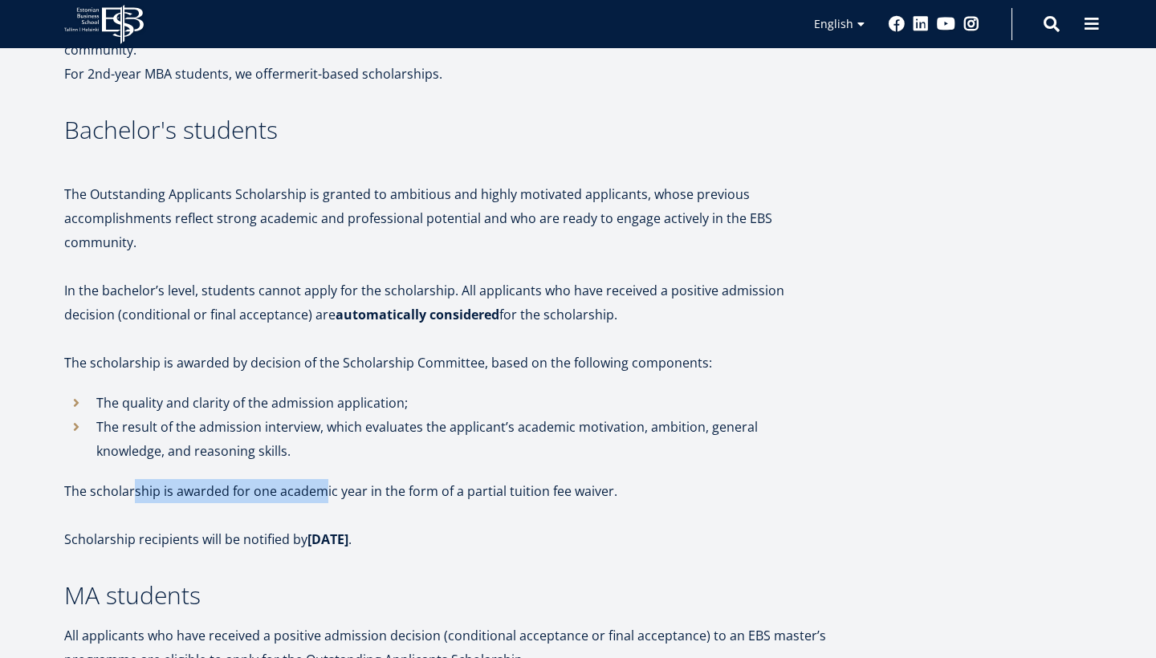
drag, startPoint x: 136, startPoint y: 464, endPoint x: 326, endPoint y: 459, distance: 190.4
click at [325, 479] on p "The scholarship is awarded for one academic year in the form of a partial tuiti…" at bounding box center [445, 491] width 763 height 24
click at [373, 479] on p "The scholarship is awarded for one academic year in the form of a partial tuiti…" at bounding box center [445, 491] width 763 height 24
drag, startPoint x: 304, startPoint y: 464, endPoint x: 430, endPoint y: 464, distance: 126.1
click at [430, 479] on p "The scholarship is awarded for one academic year in the form of a partial tuiti…" at bounding box center [445, 491] width 763 height 24
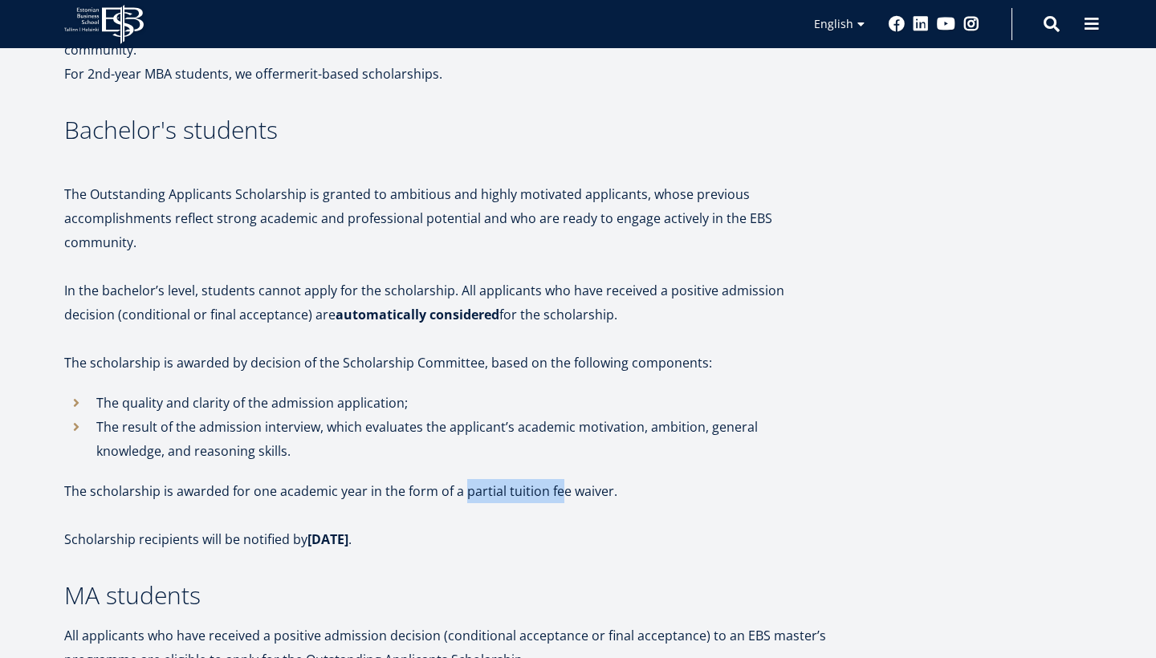
drag, startPoint x: 462, startPoint y: 469, endPoint x: 566, endPoint y: 469, distance: 104.4
click at [565, 479] on p "The scholarship is awarded for one academic year in the form of a partial tuiti…" at bounding box center [445, 491] width 763 height 24
drag, startPoint x: 591, startPoint y: 467, endPoint x: 662, endPoint y: 467, distance: 70.7
click at [658, 479] on p "The scholarship is awarded for one academic year in the form of a partial tuiti…" at bounding box center [445, 491] width 763 height 24
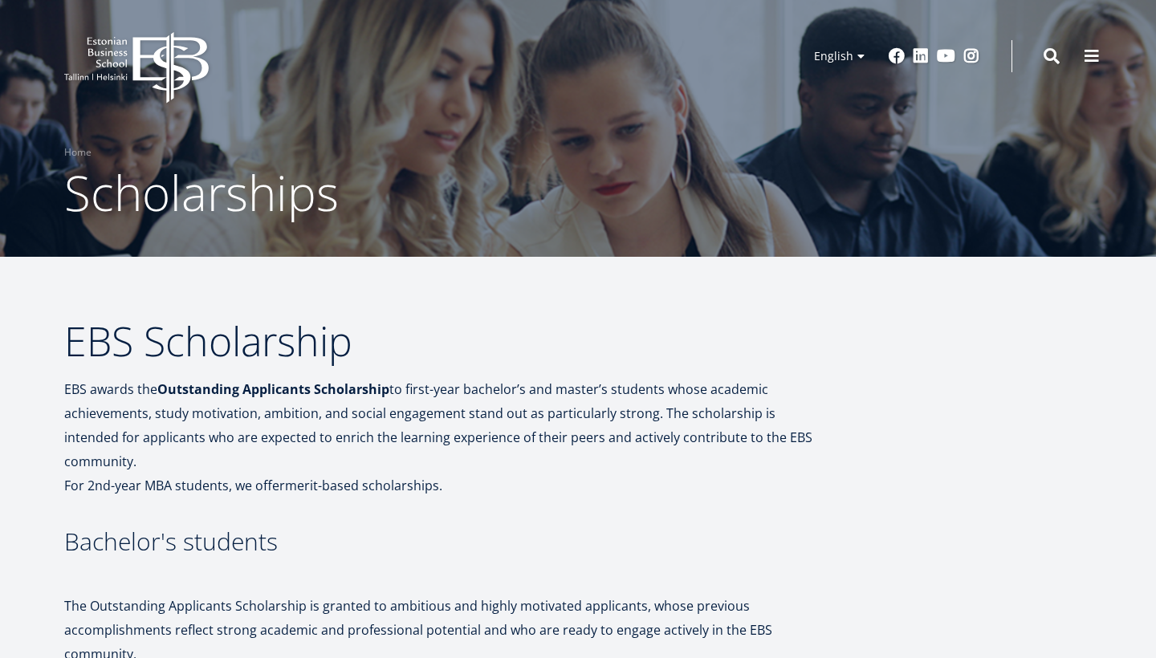
scroll to position [0, 0]
